Goal: Transaction & Acquisition: Purchase product/service

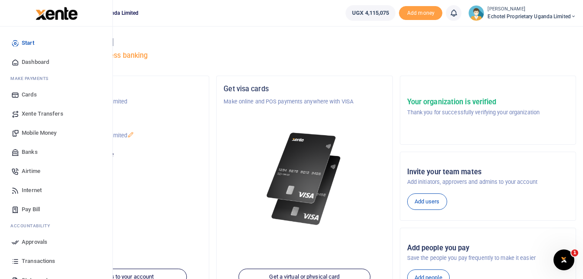
click at [40, 131] on span "Mobile Money" at bounding box center [39, 133] width 35 height 9
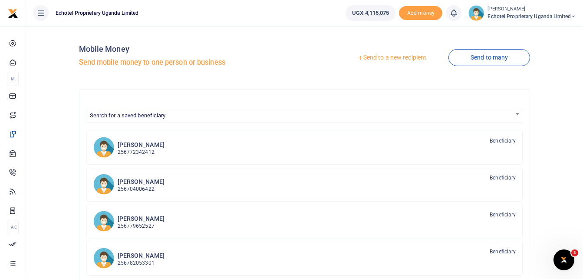
click at [407, 58] on link "Send to a new recipient" at bounding box center [391, 58] width 113 height 16
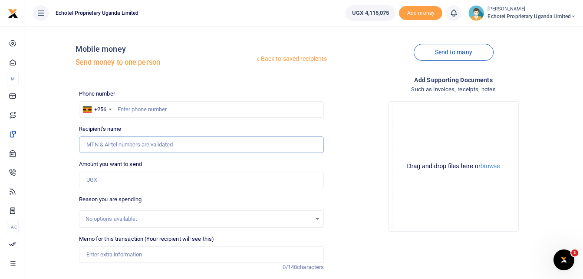
click at [119, 143] on input "Recipient's name" at bounding box center [201, 144] width 245 height 16
click at [101, 147] on input "Terrence Alinde" at bounding box center [201, 144] width 245 height 16
click at [124, 145] on input "Terrence Alinde" at bounding box center [201, 144] width 245 height 16
drag, startPoint x: 128, startPoint y: 144, endPoint x: 78, endPoint y: 145, distance: 50.4
click at [78, 145] on div "Recipient's name Terrence Alinde Name is required." at bounding box center [202, 139] width 252 height 28
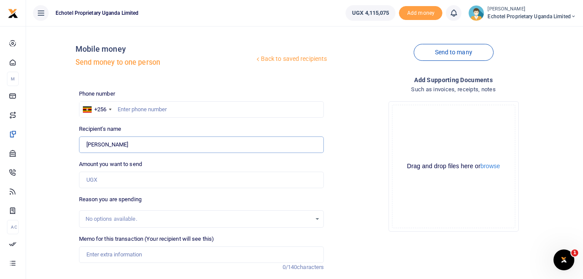
type input "R"
type input "Terrence Alinde"
type input "0776754073"
type input "0"
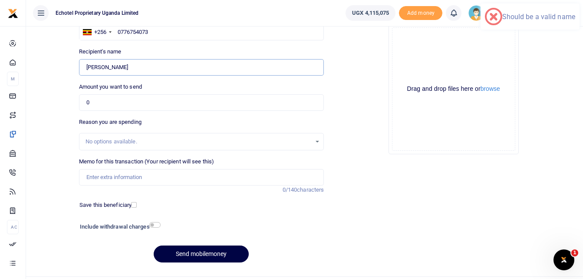
scroll to position [87, 0]
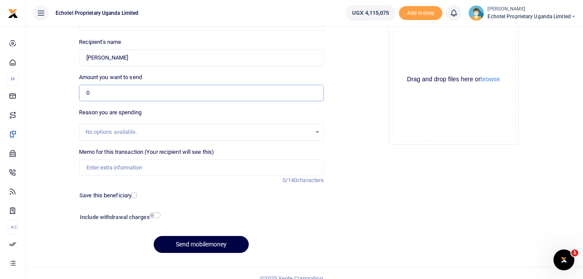
click at [145, 96] on input "0" at bounding box center [201, 93] width 245 height 16
type input "703,000"
click at [109, 168] on input "Memo for this transaction (Your recipient will see this)" at bounding box center [201, 167] width 245 height 16
paste input "Alex Kibandama – Chairman NITAU Juliet Nansubuga – Bayobab MTN GM Jimmy Kuteesa…"
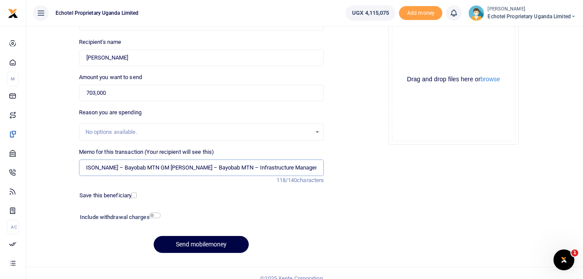
scroll to position [0, 0]
drag, startPoint x: 320, startPoint y: 168, endPoint x: 32, endPoint y: 167, distance: 288.3
click at [32, 167] on div "Back to saved recipients Mobile money Send money to one person Send to many Pho…" at bounding box center [305, 102] width 550 height 313
click at [84, 167] on input "Alex Kibandama – Chairman NITAU Juliet Nansubuga – Bayobab MTN GM Jimmy Kuteesa…" at bounding box center [201, 167] width 245 height 16
click at [181, 167] on input "Sales meeting with Alex Kibandama – Chairman NITAU Juliet Nansubuga – Bayobab M…" at bounding box center [201, 167] width 245 height 16
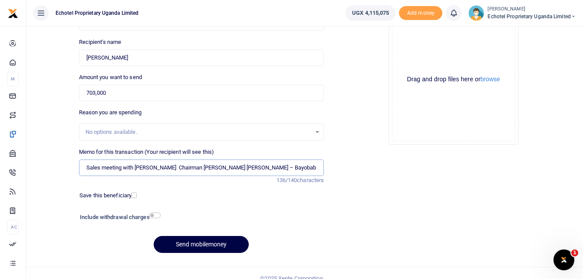
click at [271, 166] on input "Sales meeting with Alex Kibandama Chairman NITAU Juliet Nansubuga – Bayobab MTN…" at bounding box center [201, 167] width 245 height 16
drag, startPoint x: 293, startPoint y: 165, endPoint x: 359, endPoint y: 165, distance: 66.4
click at [359, 165] on div "Phone number +256 Uganda +256 0776754073 Phone is required. Recipient's name Fo…" at bounding box center [328, 131] width 504 height 257
click at [216, 165] on input "Sales meeting with Alex Kibandama Chairman NITAU Juliet Nansubuga Bayobab MTN G…" at bounding box center [201, 167] width 245 height 16
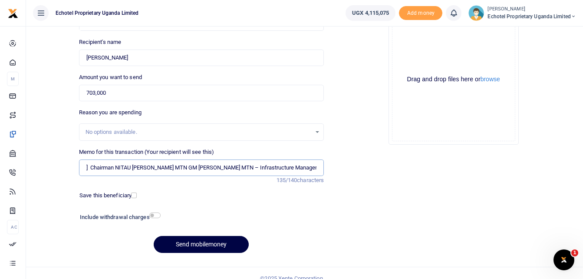
scroll to position [0, 140]
click at [257, 165] on input "Sales meeting with Alex Kibandama Chairman NITAU Juliet Nansubuga Bayobab MTN G…" at bounding box center [201, 167] width 245 height 16
drag, startPoint x: 312, startPoint y: 167, endPoint x: 139, endPoint y: 171, distance: 173.3
click at [40, 168] on div "Back to saved recipients Mobile money Send money to one person Send to many Pho…" at bounding box center [305, 102] width 550 height 313
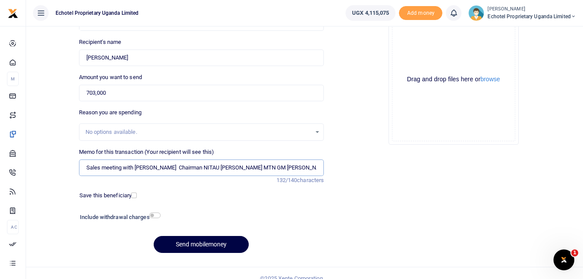
type input "Sales meeting with Alex Kibandama Chairman NITAU Juliet Nansubuga Bayobab MTN G…"
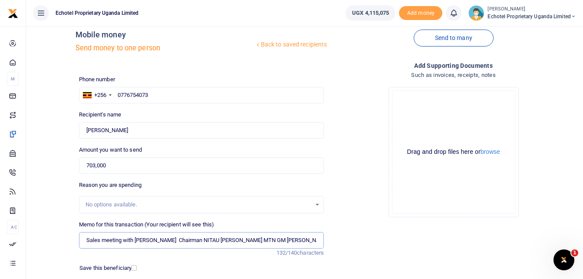
scroll to position [10, 0]
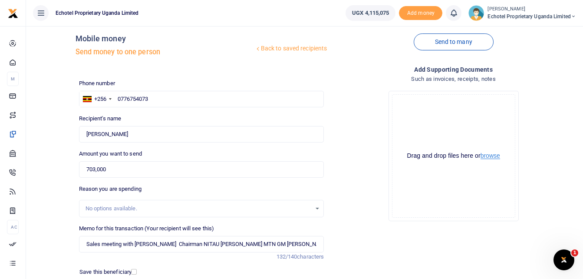
click at [494, 155] on button "browse" at bounding box center [491, 155] width 20 height 7
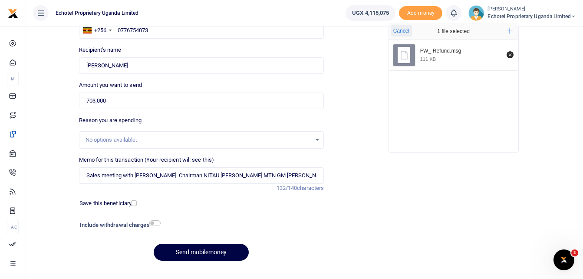
scroll to position [97, 0]
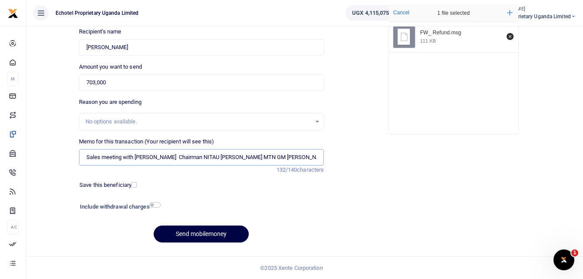
click at [317, 157] on input "Sales meeting with Alex Kibandama Chairman NITAU Juliet Nansubuga Bayobab MTN G…" at bounding box center [201, 157] width 245 height 16
click at [319, 156] on input "Sales meeting with Alex Kibandama Chairman NITAU Juliet Nansubuga Bayobab MTN G…" at bounding box center [201, 157] width 245 height 16
click at [294, 157] on input "Sales meeting with Alex Kibandama Chairman NITAU Juliet Nansubuga Bayobab MTN G…" at bounding box center [201, 157] width 245 height 16
drag, startPoint x: 291, startPoint y: 157, endPoint x: 355, endPoint y: 159, distance: 63.4
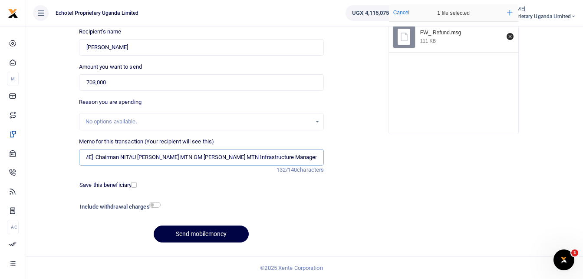
click at [355, 159] on div "Phone number +256 Uganda +256 0776754073 Phone is required. Recipient's name Fo…" at bounding box center [328, 120] width 504 height 257
click at [221, 155] on input "Sales meeting with Alex Kibandama Chairman NITAU Juliet Nansubuga Bayobab MTN G…" at bounding box center [201, 157] width 245 height 16
drag, startPoint x: 224, startPoint y: 160, endPoint x: 245, endPoint y: 159, distance: 20.4
click at [226, 160] on input "Sales meeting with Alex Kibandama Chairman NITAU Juliet Nansubuga Bayobab MTN G…" at bounding box center [201, 157] width 245 height 16
click at [449, 135] on div "Drop your files here Cancel 1 file selected Add more FW_ Refund.msg 111 KB" at bounding box center [453, 69] width 245 height 144
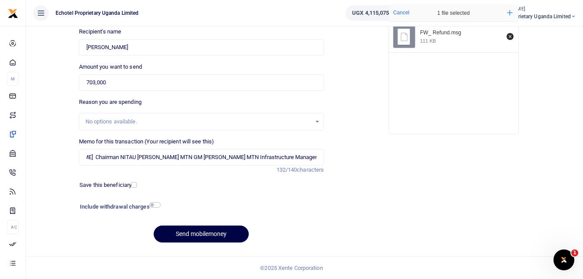
scroll to position [0, 0]
click at [158, 204] on input "checkbox" at bounding box center [154, 205] width 11 height 6
checkbox input "true"
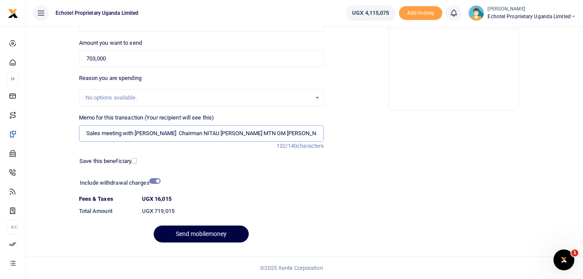
drag, startPoint x: 86, startPoint y: 132, endPoint x: 45, endPoint y: 140, distance: 41.1
click at [45, 140] on div "Back to saved recipients Mobile money Send money to one person Send to many Pho…" at bounding box center [305, 80] width 550 height 337
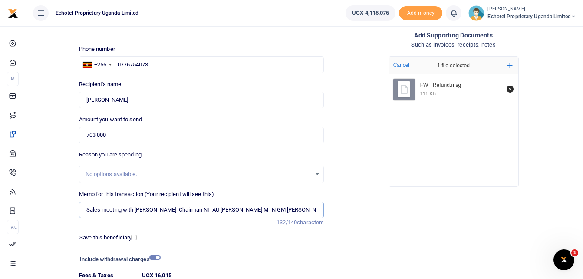
scroll to position [121, 0]
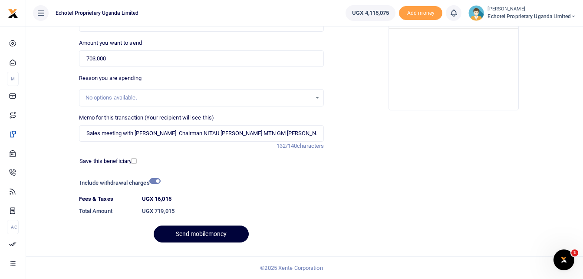
click at [187, 235] on button "Send mobilemoney" at bounding box center [201, 233] width 95 height 17
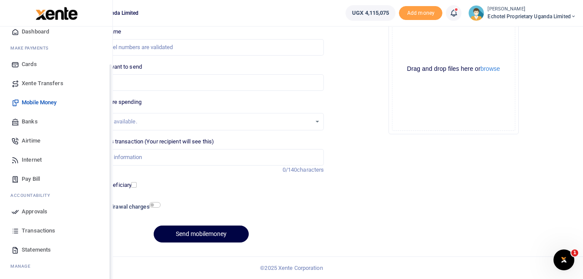
scroll to position [43, 0]
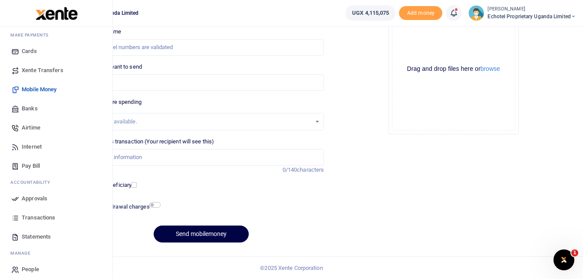
click at [39, 198] on span "Approvals" at bounding box center [35, 198] width 26 height 9
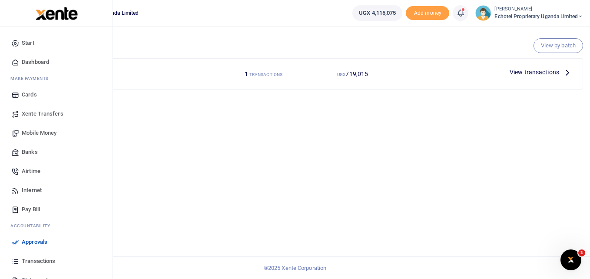
click at [37, 137] on span "Mobile Money" at bounding box center [39, 133] width 35 height 9
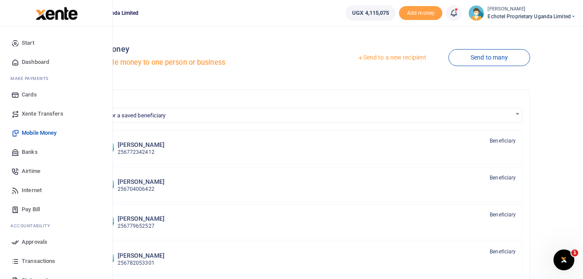
click at [43, 260] on span "Transactions" at bounding box center [38, 261] width 33 height 9
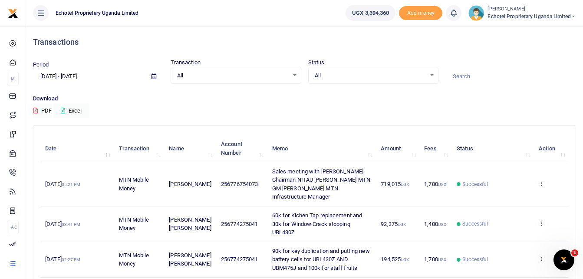
click at [545, 183] on td "View details Send again" at bounding box center [551, 184] width 35 height 44
click at [541, 183] on icon at bounding box center [542, 183] width 6 height 6
click at [517, 198] on link "View details" at bounding box center [509, 198] width 69 height 12
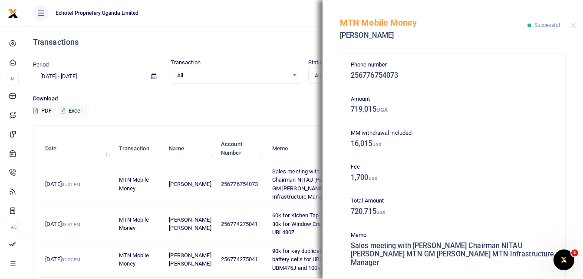
scroll to position [261, 0]
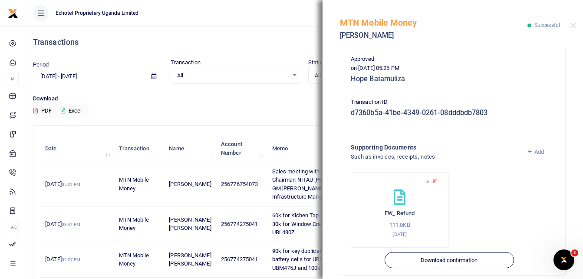
click at [528, 151] on link "Add" at bounding box center [536, 151] width 18 height 7
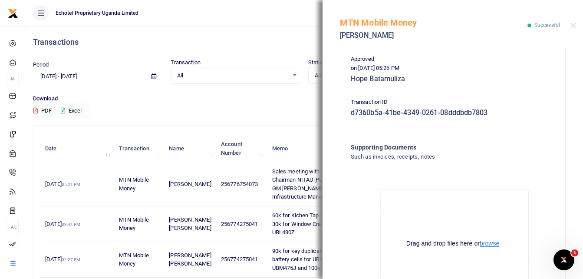
click at [489, 242] on button "browse" at bounding box center [490, 243] width 20 height 7
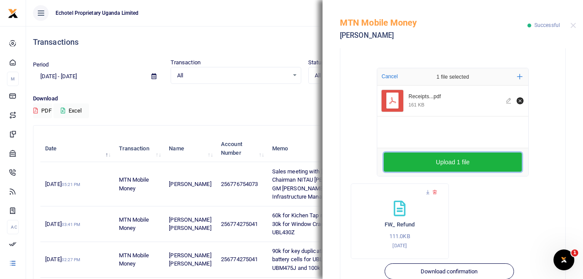
scroll to position [404, 0]
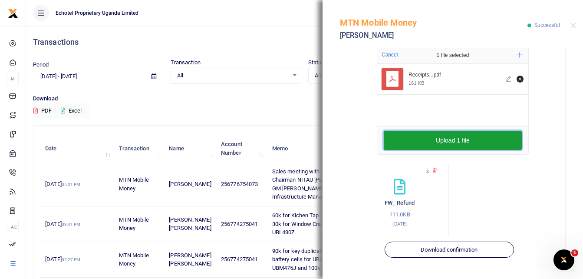
click at [445, 142] on button "Upload 1 file" at bounding box center [453, 140] width 138 height 19
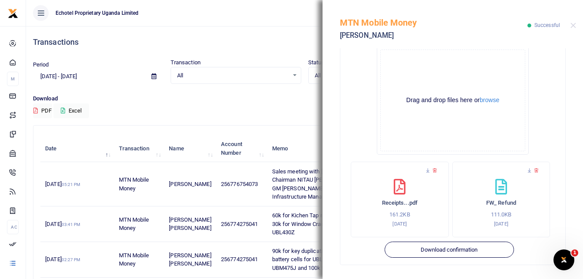
click at [273, 36] on div "Transactions" at bounding box center [304, 42] width 543 height 32
